Goal: Task Accomplishment & Management: Use online tool/utility

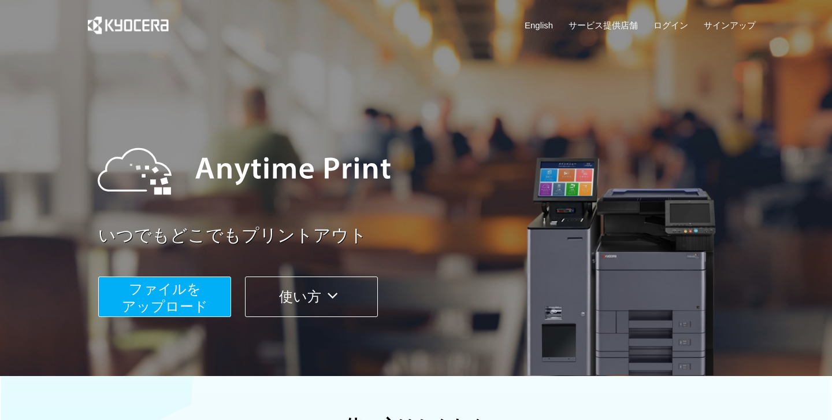
click at [187, 313] on span "ファイルを ​​アップロード" at bounding box center [165, 297] width 86 height 33
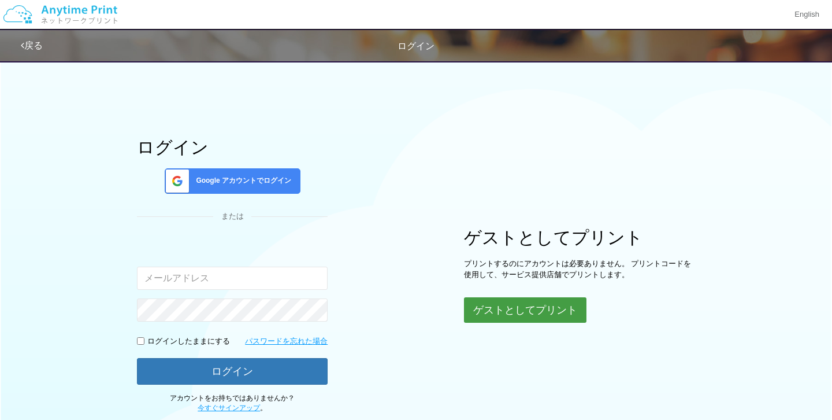
click at [503, 312] on button "ゲストとしてプリント" at bounding box center [525, 309] width 123 height 25
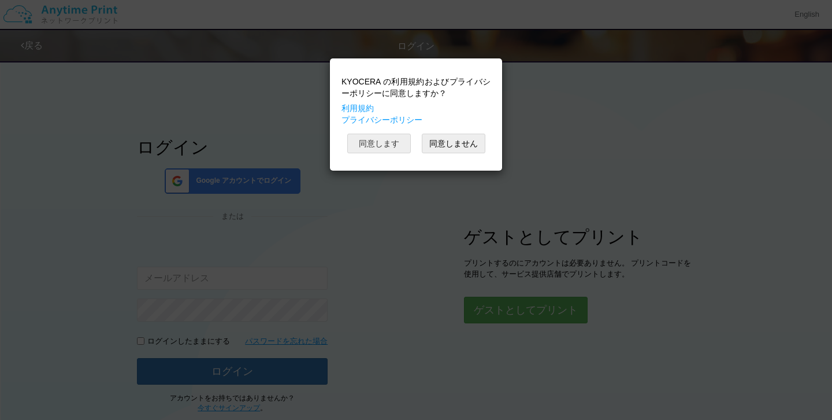
click at [379, 139] on button "同意します" at bounding box center [379, 144] width 64 height 20
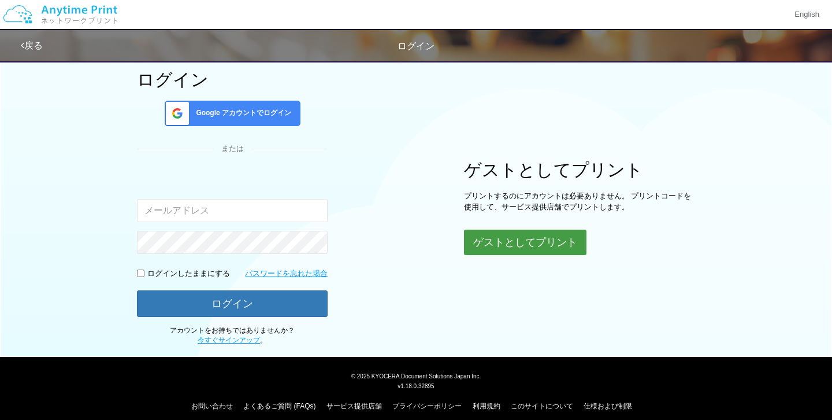
scroll to position [76, 0]
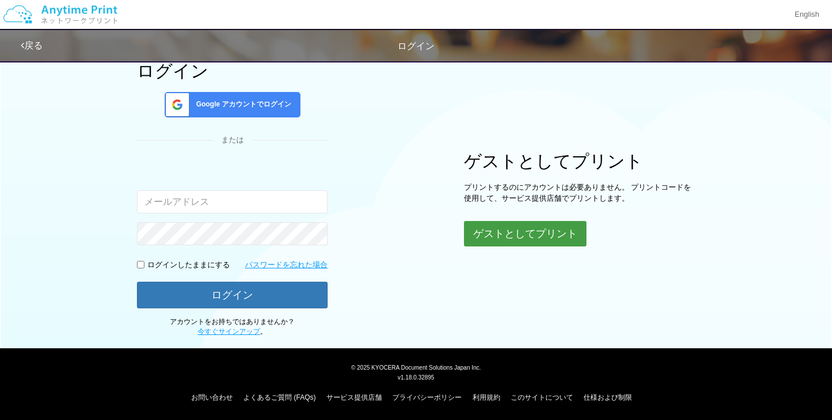
click at [539, 240] on button "ゲストとしてプリント" at bounding box center [525, 233] width 123 height 25
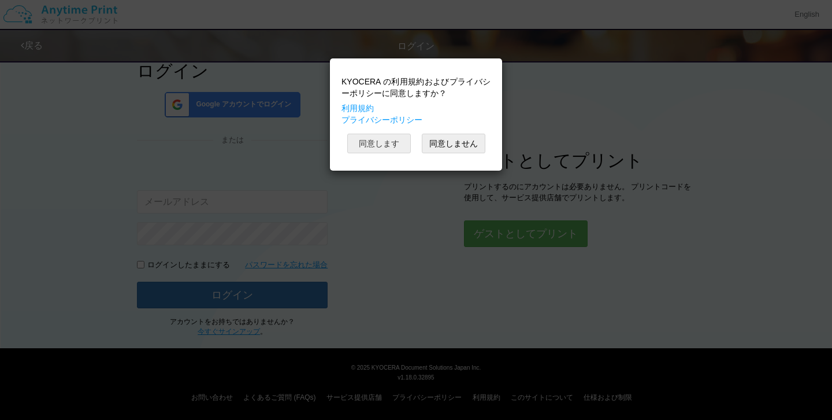
click at [372, 148] on button "同意します" at bounding box center [379, 144] width 64 height 20
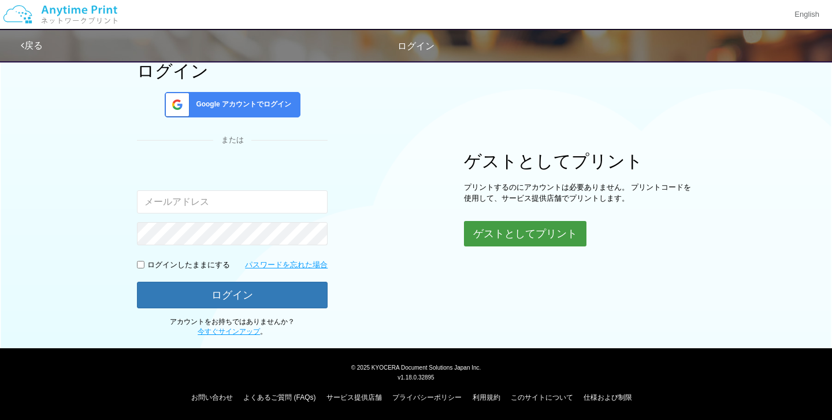
click at [520, 227] on button "ゲストとしてプリント" at bounding box center [525, 233] width 123 height 25
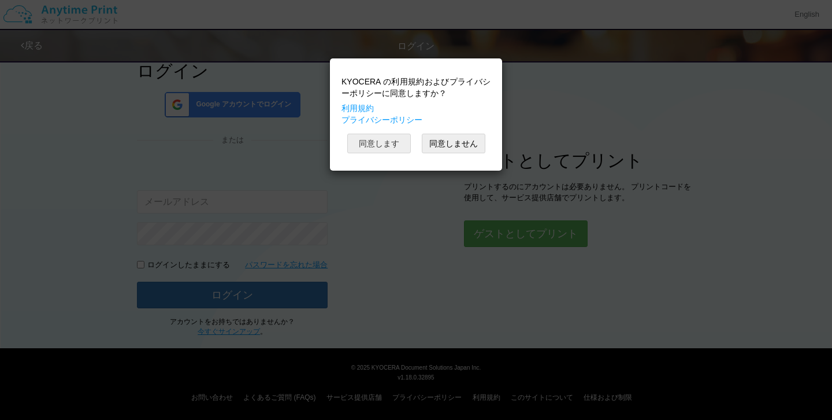
click at [381, 137] on button "同意します" at bounding box center [379, 144] width 64 height 20
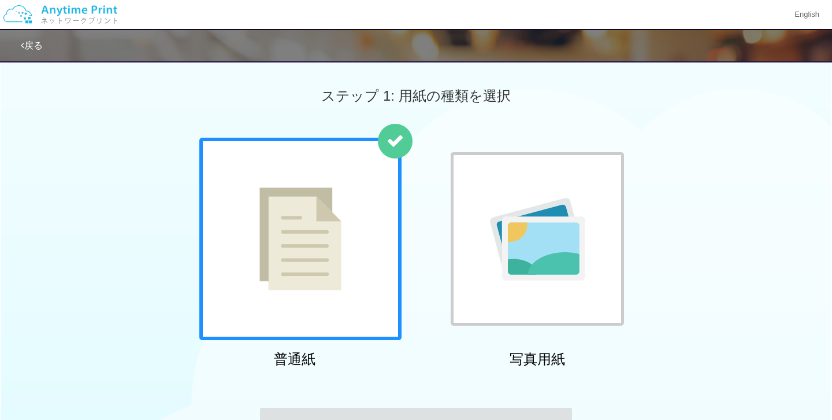
scroll to position [157, 0]
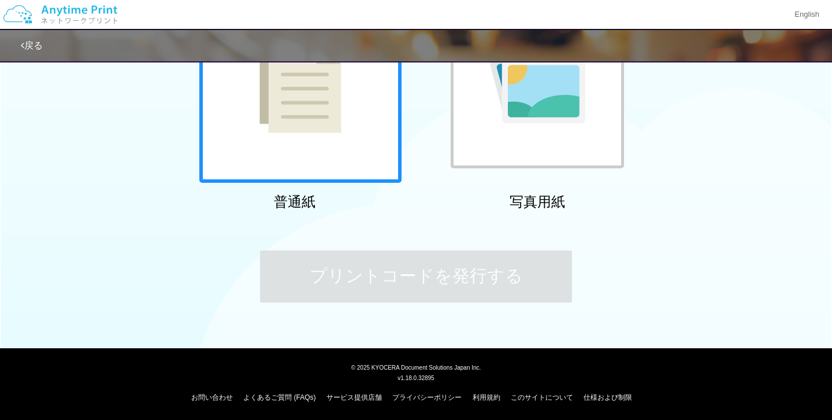
click at [343, 106] on div at bounding box center [300, 81] width 202 height 202
click at [313, 83] on img at bounding box center [301, 81] width 82 height 103
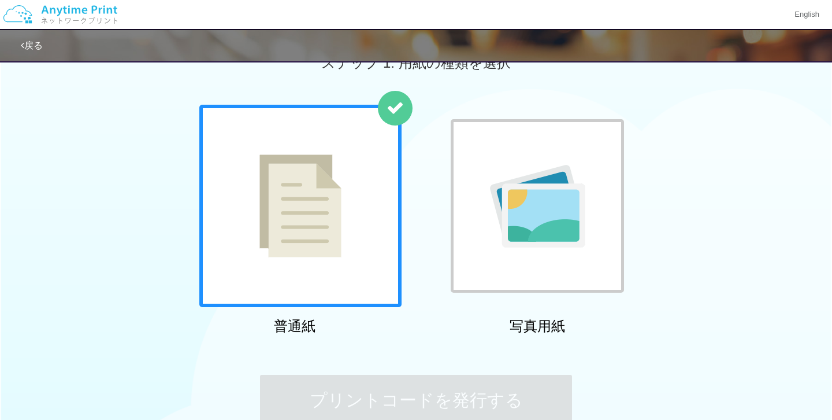
scroll to position [0, 0]
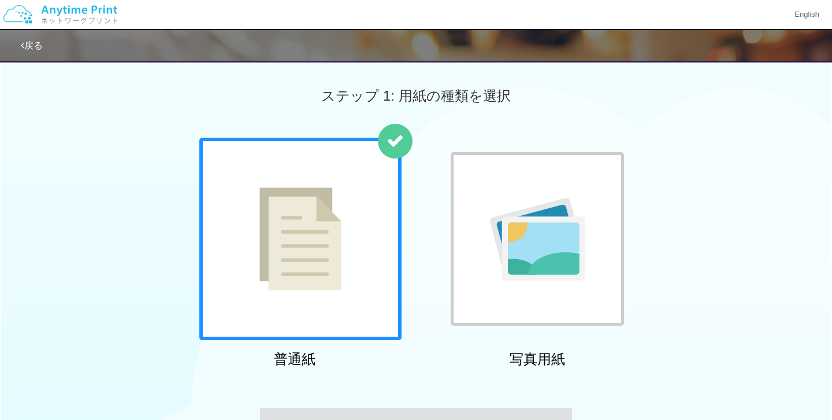
click at [254, 151] on div at bounding box center [300, 239] width 202 height 202
click at [182, 220] on div "普通紙 写真用紙" at bounding box center [416, 255] width 832 height 235
click at [315, 280] on img at bounding box center [301, 238] width 82 height 103
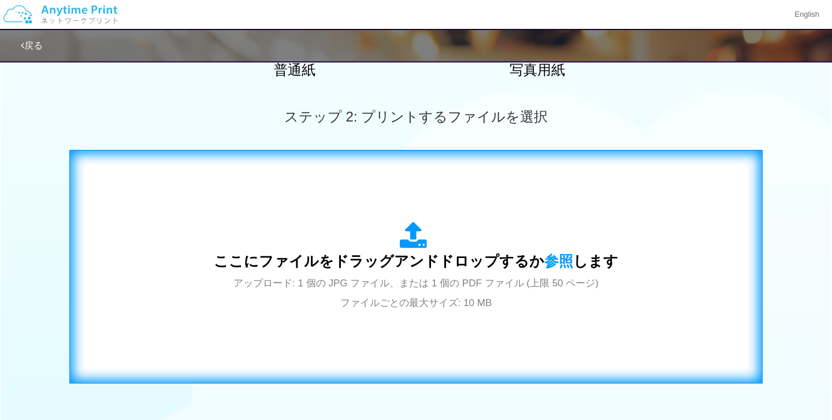
scroll to position [284, 0]
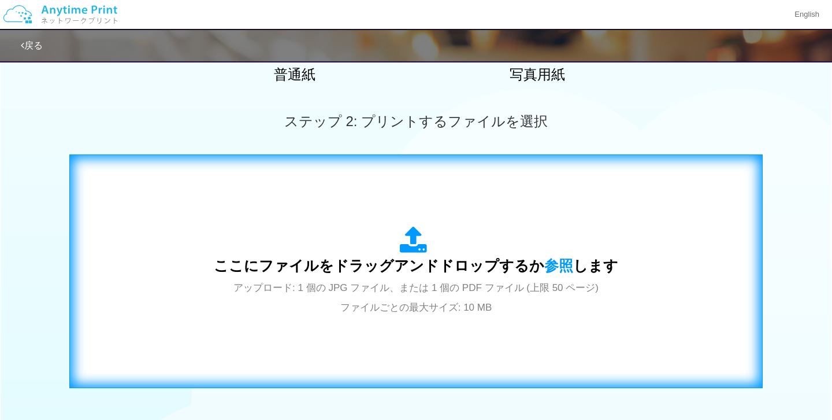
click at [393, 276] on div "ここにファイルをドラッグアンドドロップするか 参照 します アップロード: 1 個の JPG ファイル、または 1 個の PDF ファイル (上限 50 ペー…" at bounding box center [416, 271] width 405 height 90
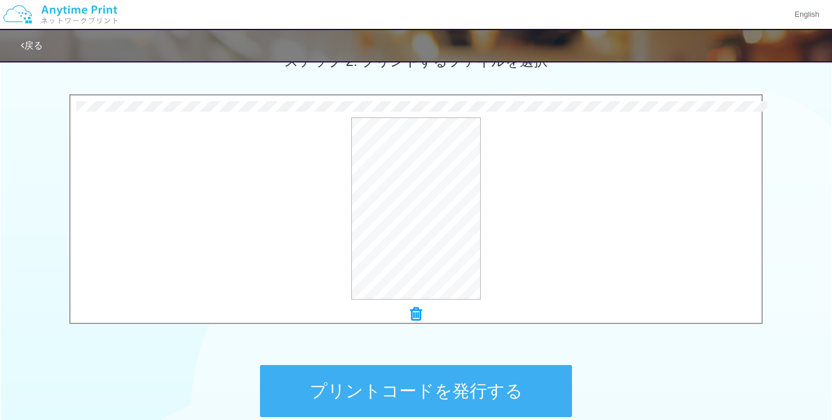
scroll to position [357, 0]
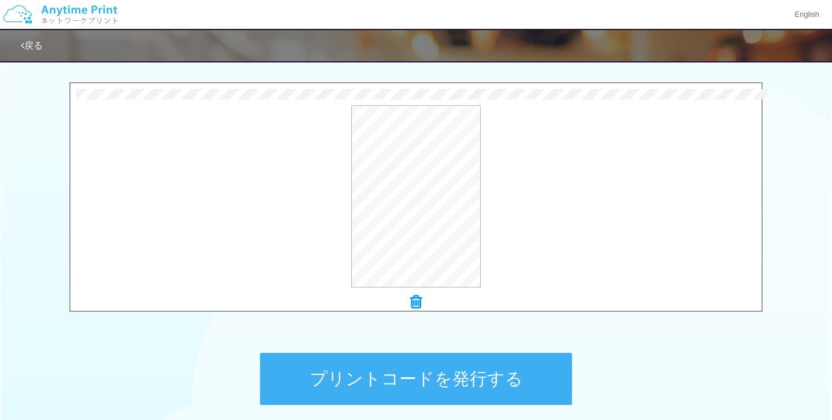
click at [472, 374] on button "プリントコードを発行する" at bounding box center [416, 379] width 312 height 52
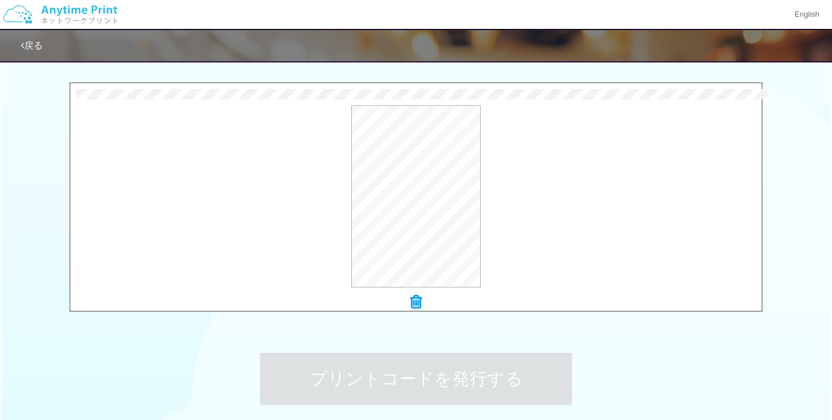
scroll to position [0, 0]
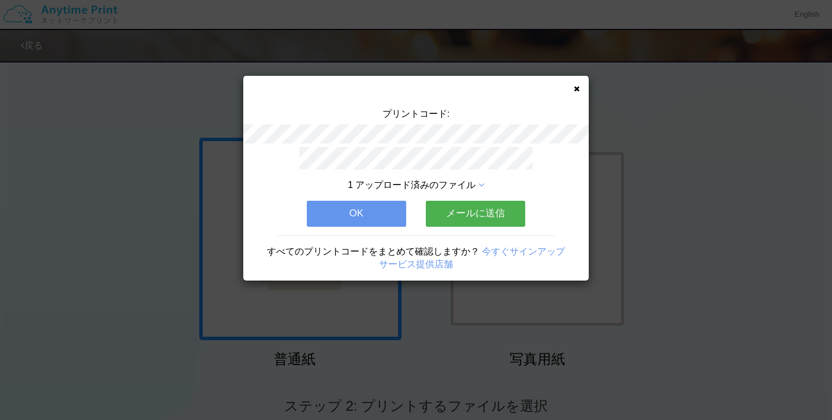
click at [487, 220] on button "メールに送信" at bounding box center [475, 213] width 99 height 25
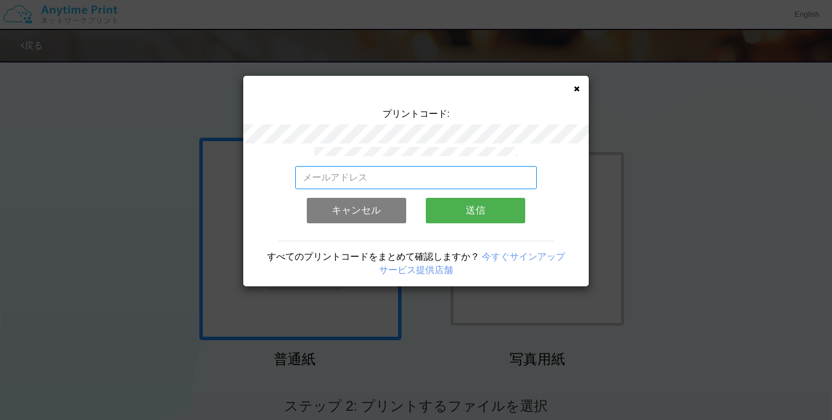
click at [440, 187] on input "email" at bounding box center [416, 177] width 242 height 23
type input "[EMAIL_ADDRESS][DOMAIN_NAME]"
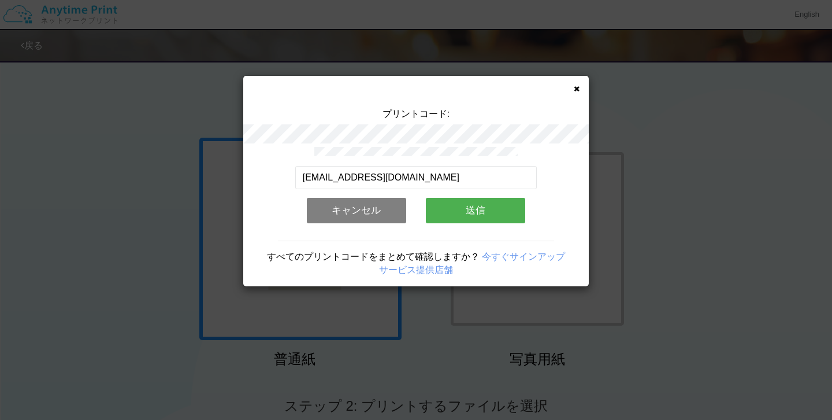
click at [483, 210] on button "送信" at bounding box center [475, 210] width 99 height 25
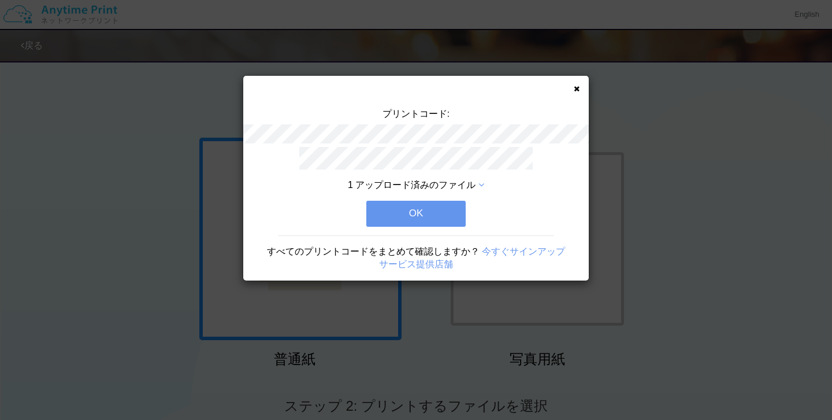
click at [425, 217] on button "OK" at bounding box center [415, 213] width 99 height 25
